Goal: Navigation & Orientation: Find specific page/section

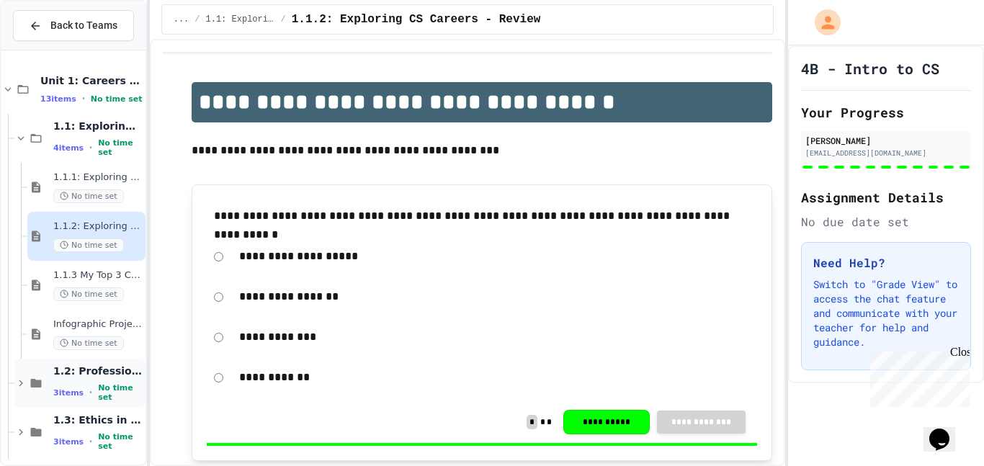
scroll to position [104, 0]
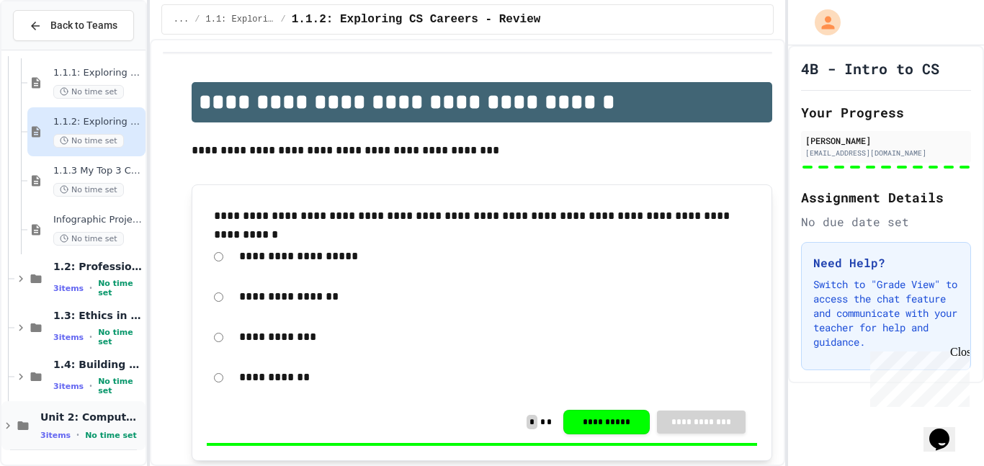
click at [88, 438] on span "No time set" at bounding box center [111, 435] width 52 height 9
click at [21, 424] on icon at bounding box center [22, 425] width 17 height 13
click at [31, 31] on icon at bounding box center [35, 25] width 13 height 13
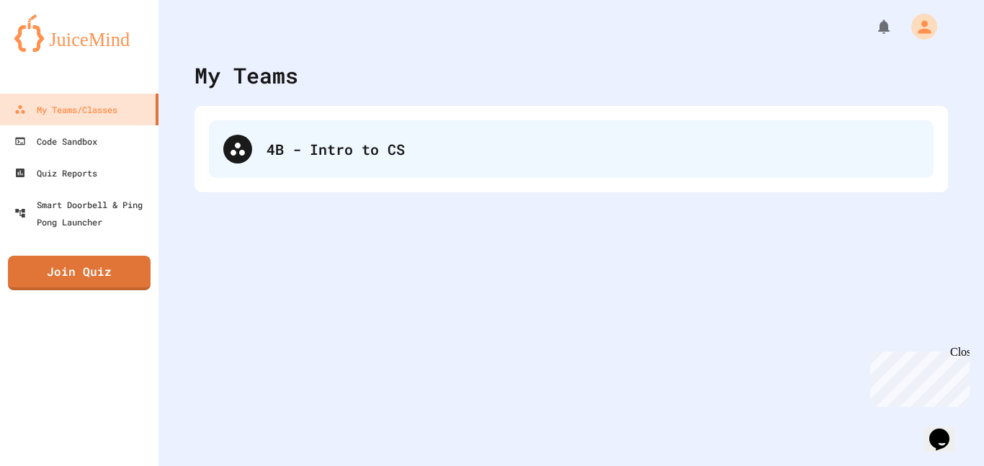
click at [292, 161] on div "4B - Intro to CS" at bounding box center [571, 149] width 725 height 58
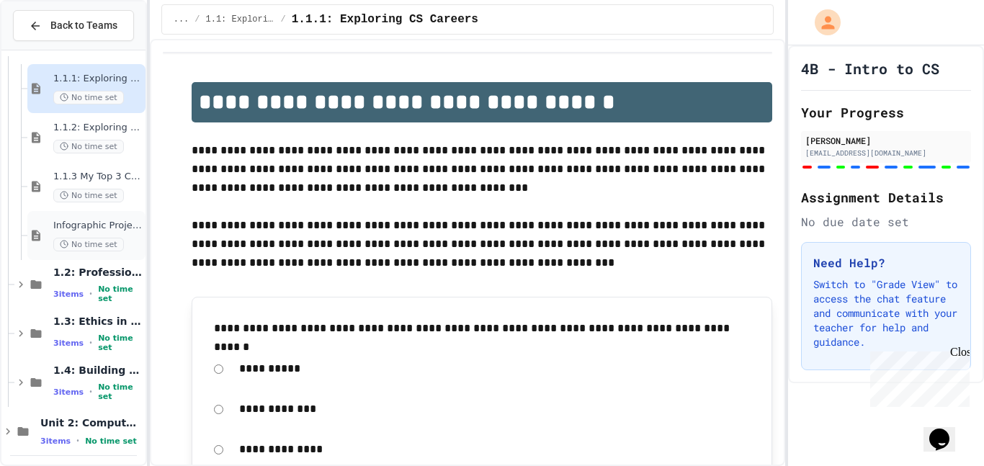
scroll to position [104, 0]
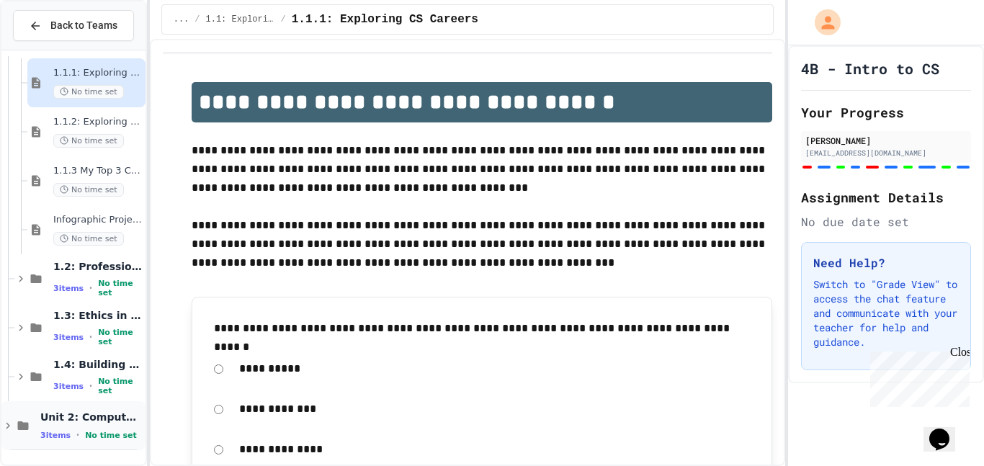
click at [6, 427] on icon at bounding box center [7, 425] width 13 height 13
click at [9, 427] on icon at bounding box center [7, 425] width 13 height 13
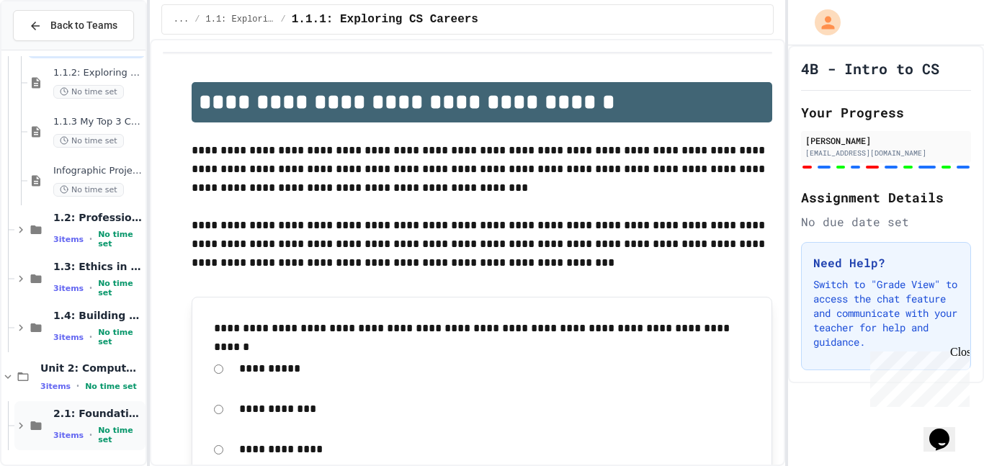
click at [35, 425] on icon at bounding box center [36, 425] width 11 height 9
click at [35, 425] on icon at bounding box center [35, 425] width 17 height 13
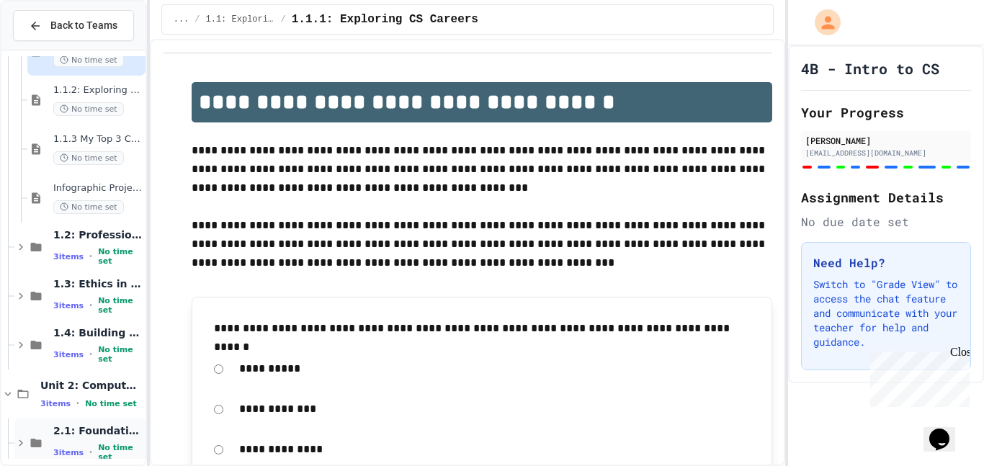
click at [51, 439] on div "2.1: Foundations of Computational Thinking 3 items • No time set" at bounding box center [79, 442] width 131 height 49
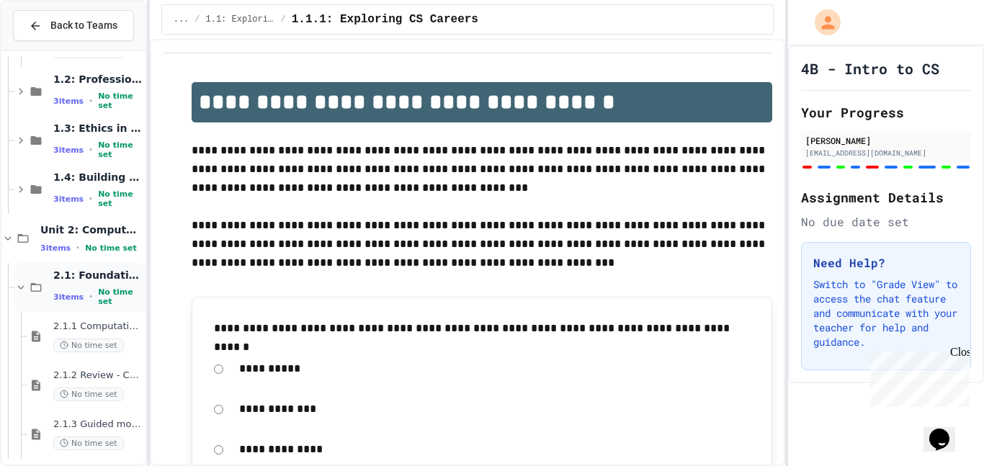
scroll to position [300, 0]
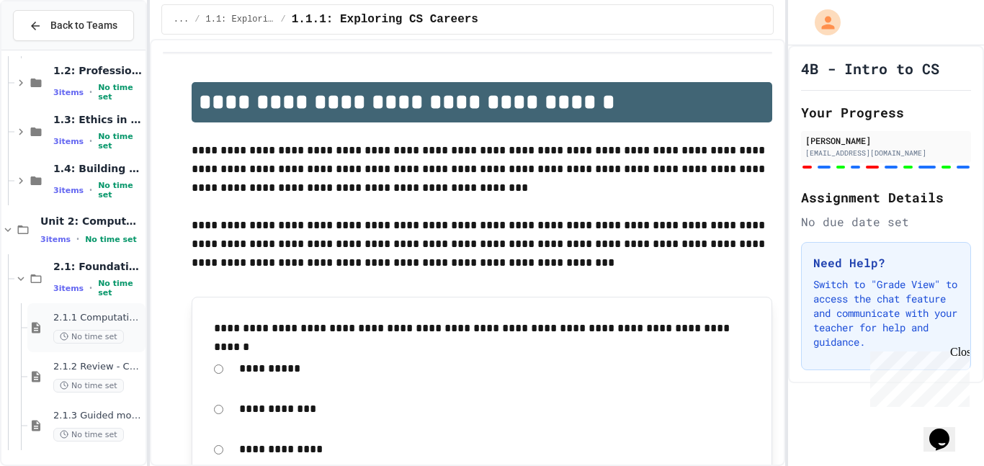
click at [37, 332] on icon at bounding box center [36, 328] width 9 height 11
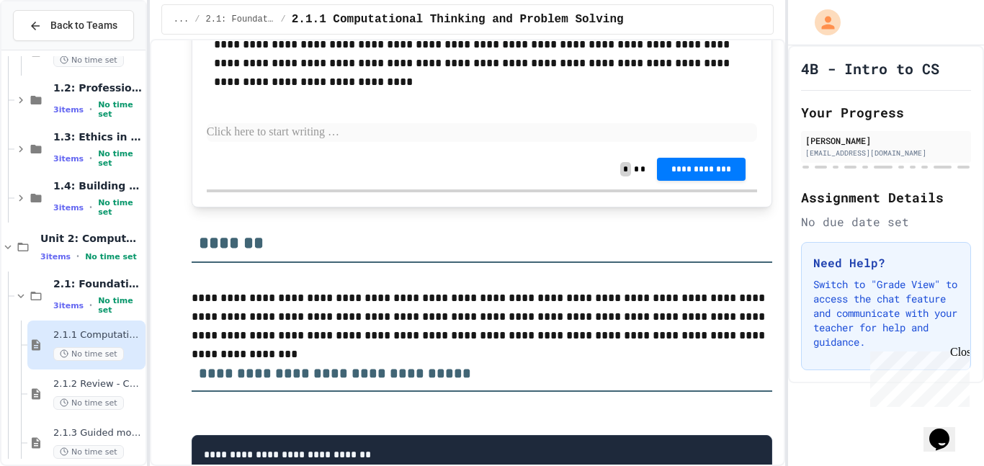
scroll to position [6953, 0]
